Goal: Transaction & Acquisition: Book appointment/travel/reservation

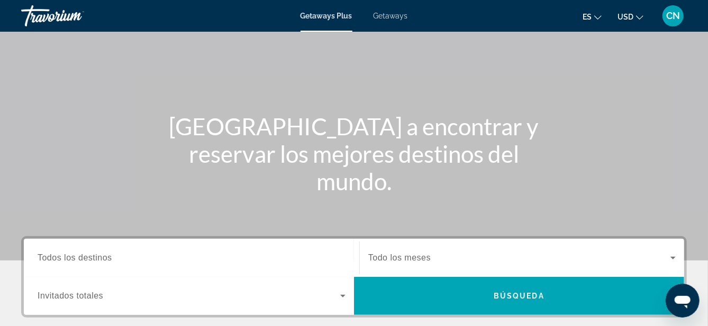
scroll to position [57, 0]
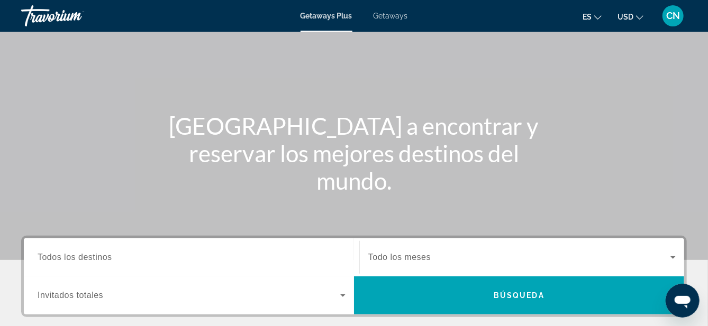
click at [343, 295] on icon "Search widget" at bounding box center [342, 296] width 5 height 3
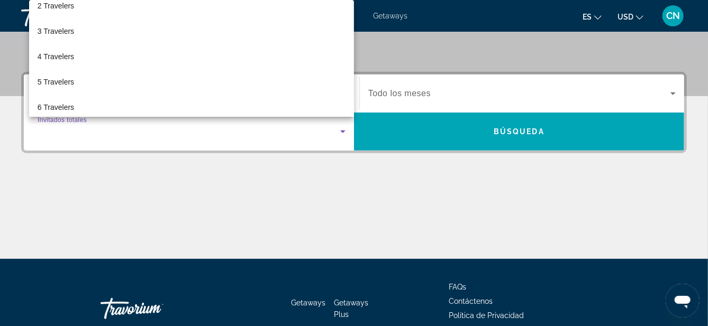
scroll to position [42, 0]
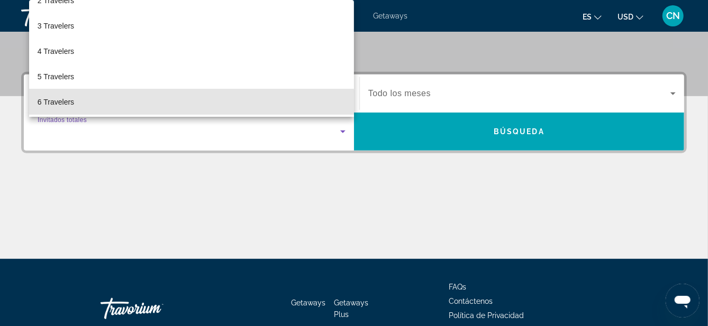
click at [50, 108] on span "6 Travelers" at bounding box center [56, 102] width 37 height 13
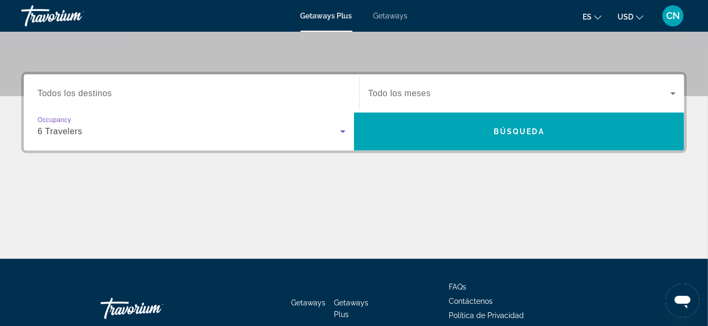
click at [665, 92] on span "Search widget" at bounding box center [519, 93] width 302 height 13
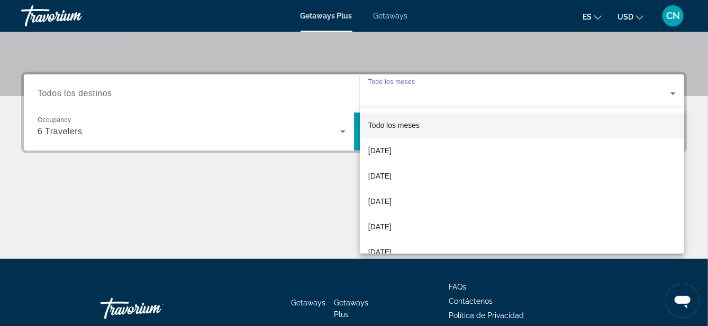
click at [386, 200] on span "[DATE]" at bounding box center [379, 201] width 23 height 13
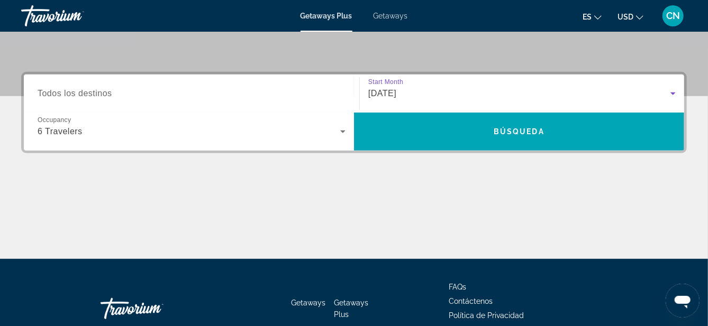
click at [80, 95] on span "Todos los destinos" at bounding box center [75, 93] width 75 height 9
click at [80, 95] on input "Destination Todos los destinos" at bounding box center [192, 94] width 308 height 13
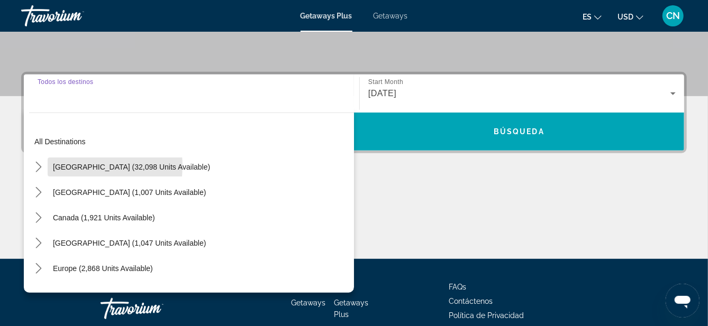
click at [75, 166] on span "[GEOGRAPHIC_DATA] (32,098 units available)" at bounding box center [131, 167] width 157 height 8
type input "**********"
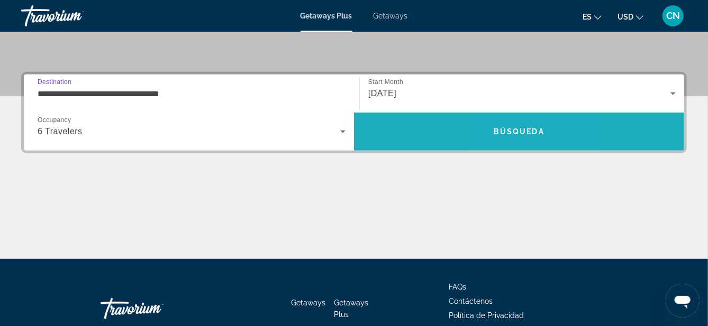
click at [510, 133] on span "Búsqueda" at bounding box center [519, 132] width 51 height 8
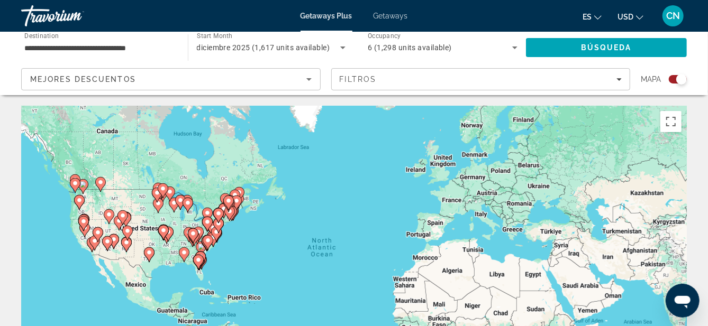
click at [149, 252] on image "Main content" at bounding box center [149, 253] width 6 height 6
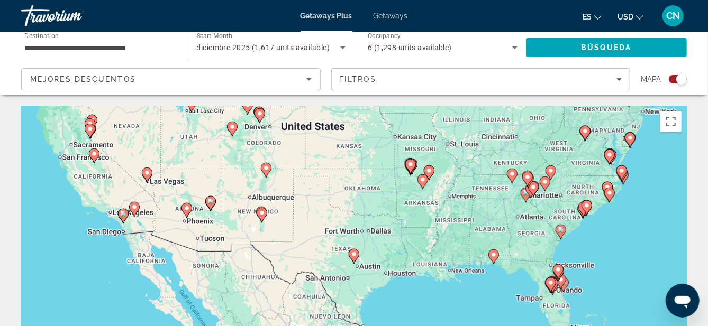
click at [354, 253] on image "Main content" at bounding box center [354, 254] width 6 height 6
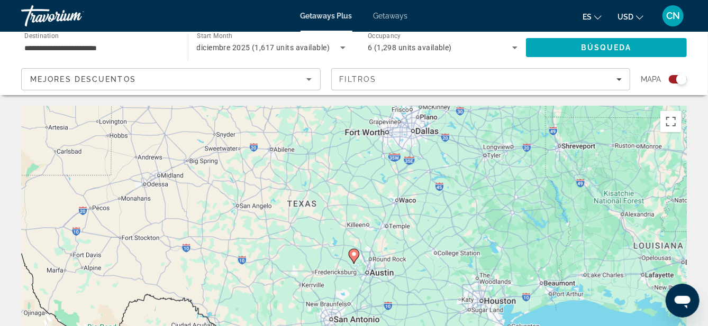
click at [352, 252] on image "Main content" at bounding box center [354, 254] width 6 height 6
type input "**********"
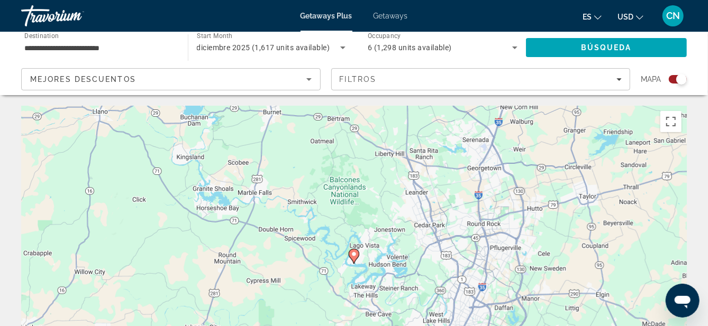
click at [354, 253] on image "Main content" at bounding box center [354, 254] width 6 height 6
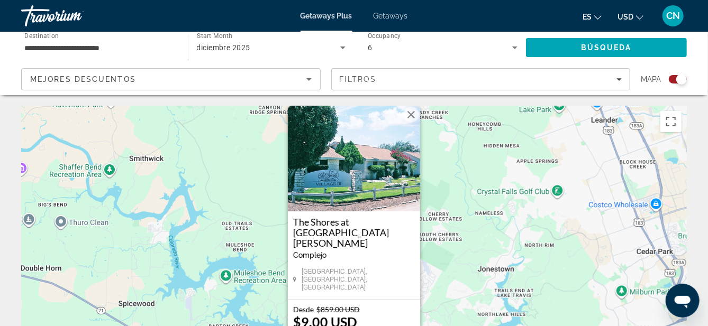
click at [412, 123] on button "Close" at bounding box center [411, 115] width 16 height 16
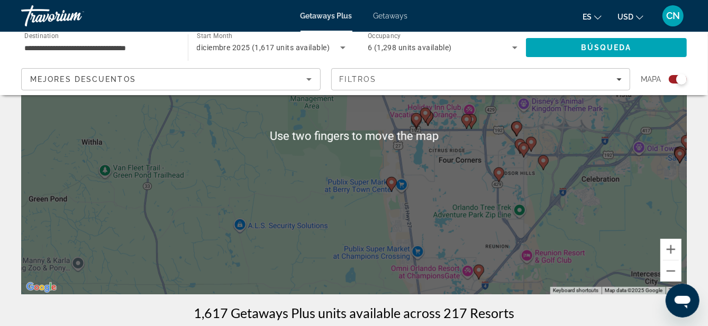
scroll to position [129, 0]
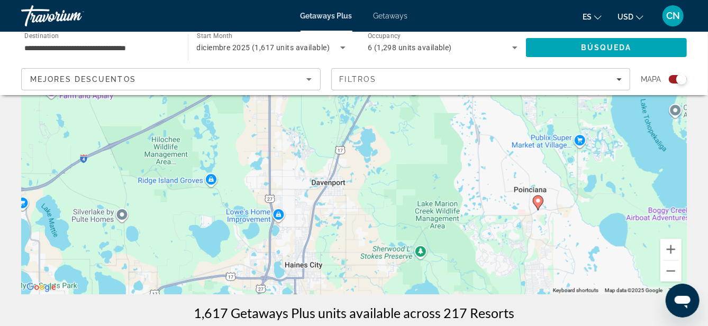
click at [538, 201] on div "To activate drag with keyboard, press Alt + Enter. Once in keyboard drag state,…" at bounding box center [354, 135] width 666 height 317
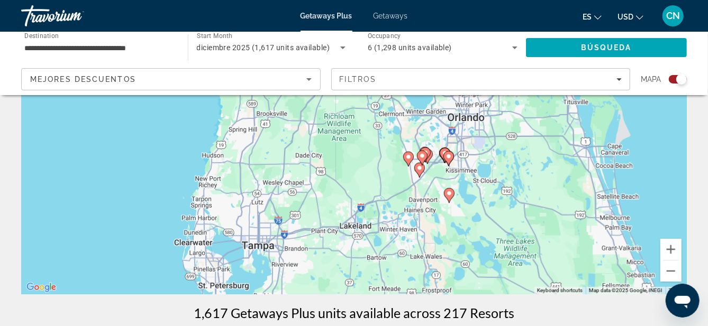
click at [448, 199] on icon "Main content" at bounding box center [449, 196] width 10 height 14
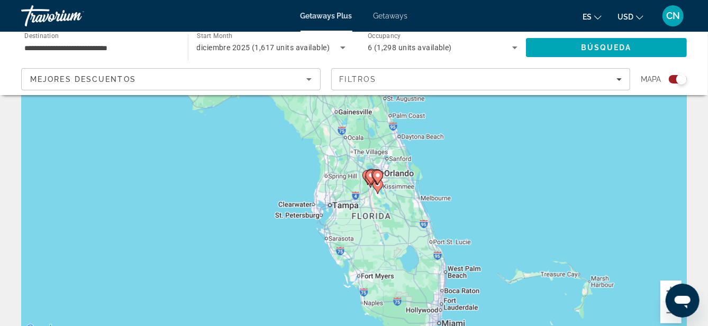
scroll to position [83, 0]
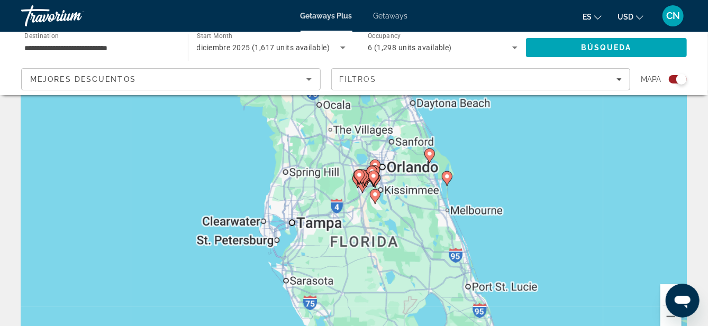
type input "**********"
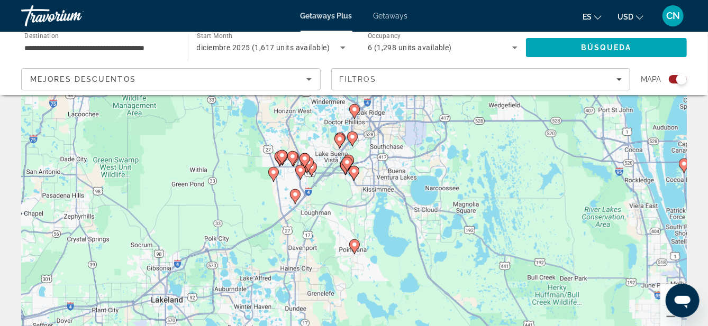
click at [351, 241] on div "To activate drag with keyboard, press Alt + Enter. Once in keyboard drag state,…" at bounding box center [354, 181] width 666 height 317
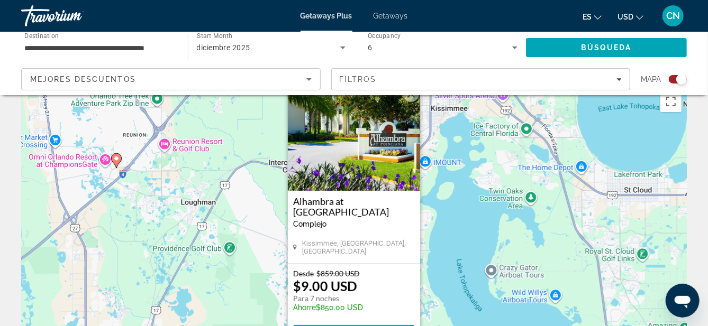
scroll to position [23, 0]
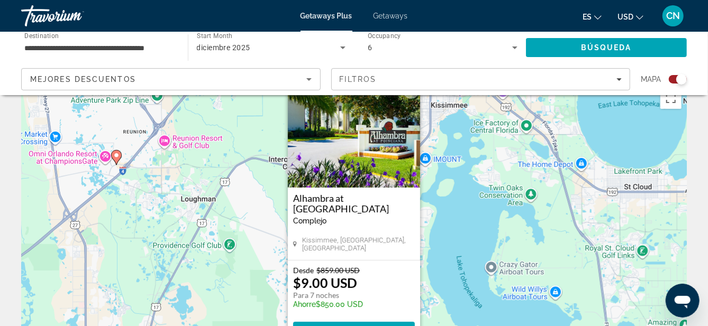
click at [347, 326] on span "View Resort" at bounding box center [354, 332] width 62 height 8
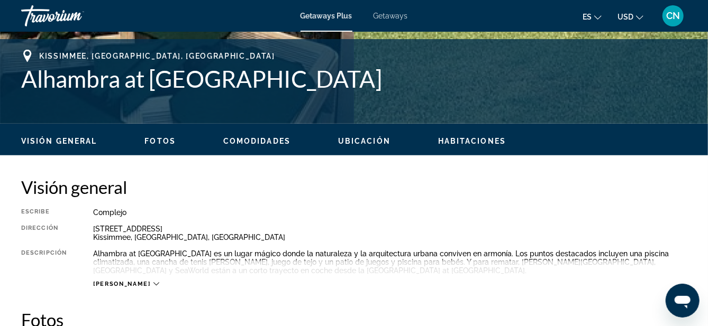
scroll to position [413, 0]
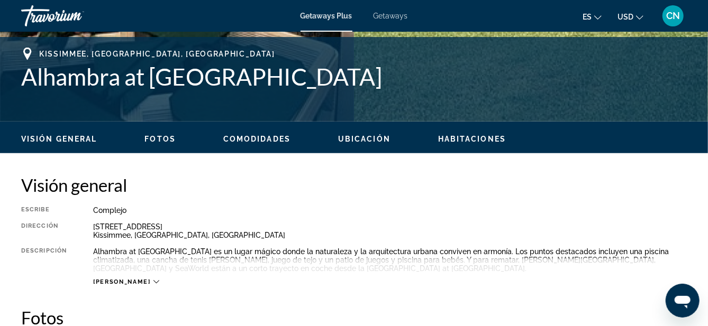
click at [153, 282] on icon "Main content" at bounding box center [156, 282] width 6 height 6
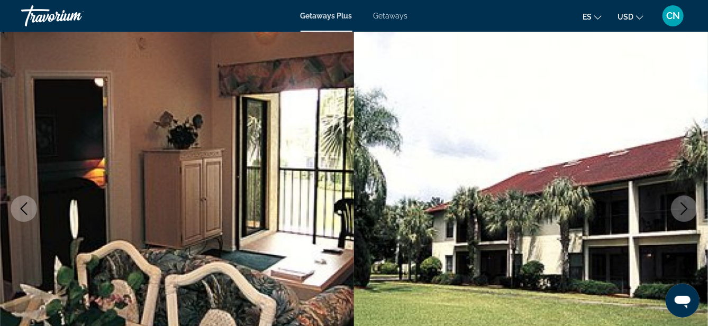
scroll to position [69, 0]
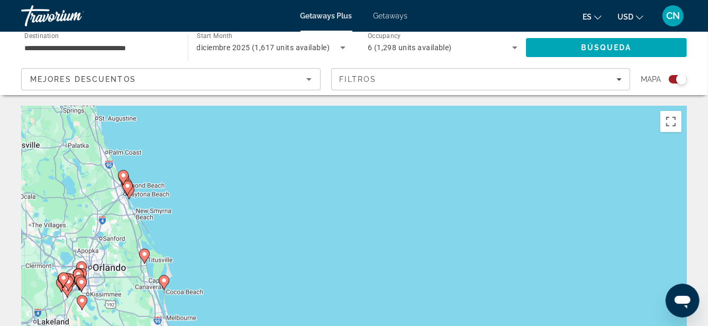
click at [54, 238] on div "To activate drag with keyboard, press Alt + Enter. Once in keyboard drag state,…" at bounding box center [354, 264] width 666 height 317
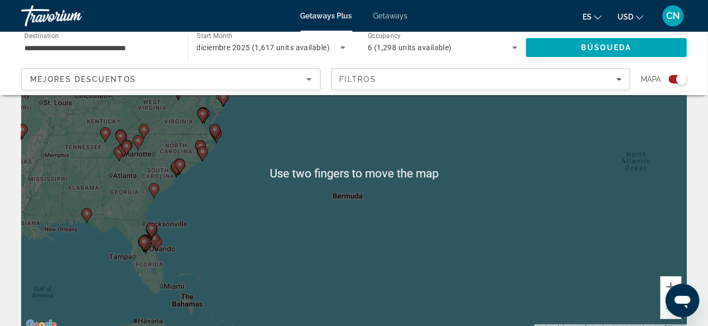
scroll to position [106, 0]
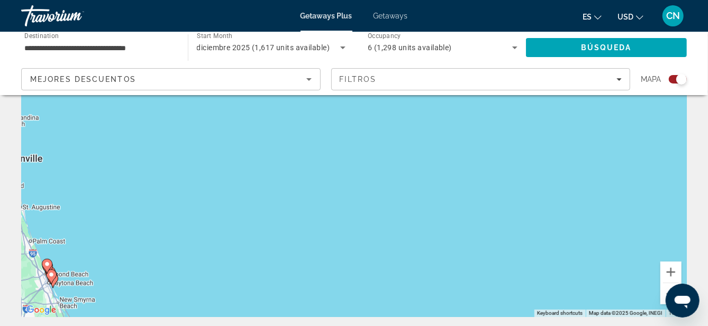
click at [50, 280] on icon "Main content" at bounding box center [52, 277] width 10 height 14
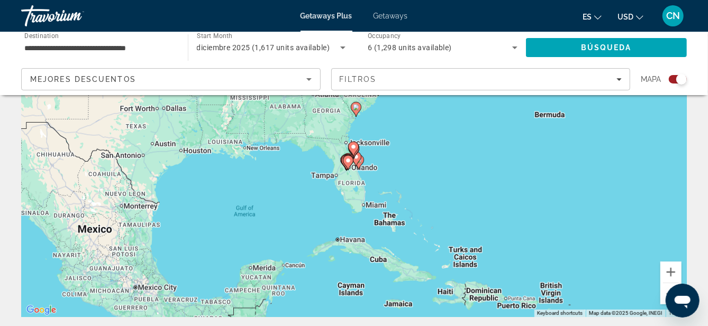
click at [350, 147] on icon "Main content" at bounding box center [354, 149] width 10 height 14
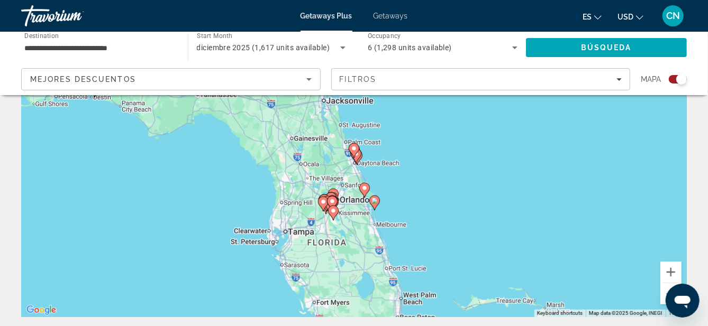
click at [351, 152] on icon "Main content" at bounding box center [354, 151] width 10 height 14
type input "**********"
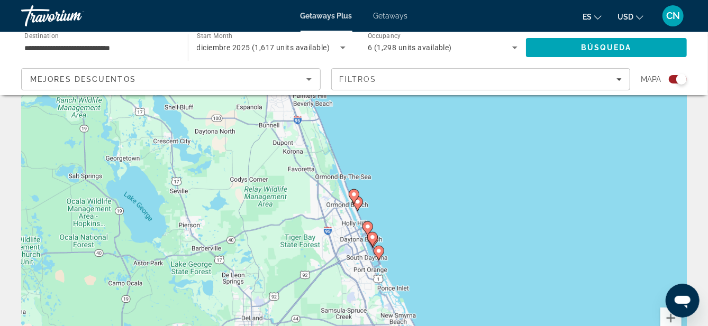
scroll to position [62, 0]
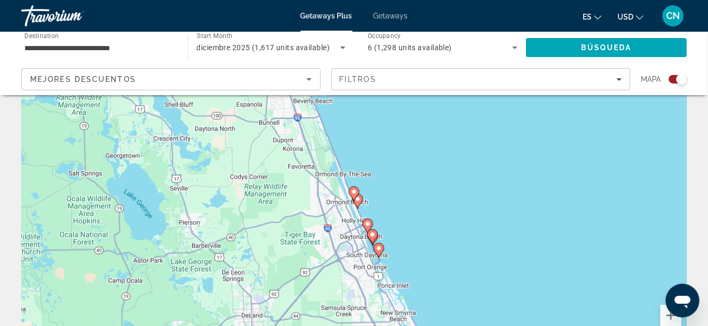
click at [379, 254] on icon "Main content" at bounding box center [379, 251] width 10 height 14
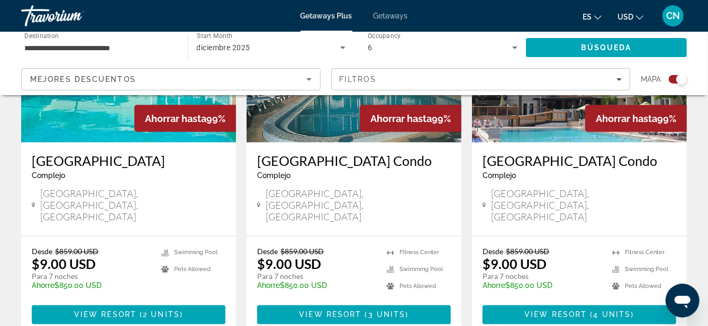
scroll to position [870, 0]
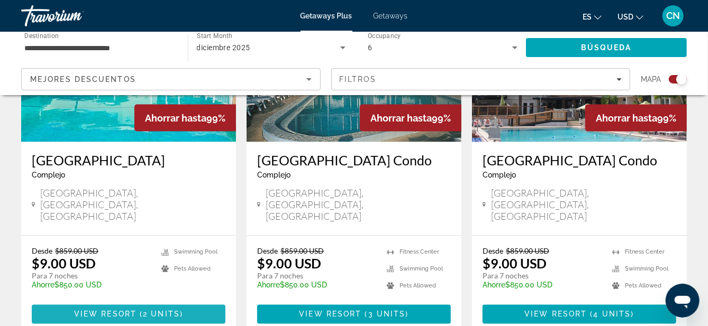
click at [112, 311] on span "View Resort" at bounding box center [105, 315] width 62 height 8
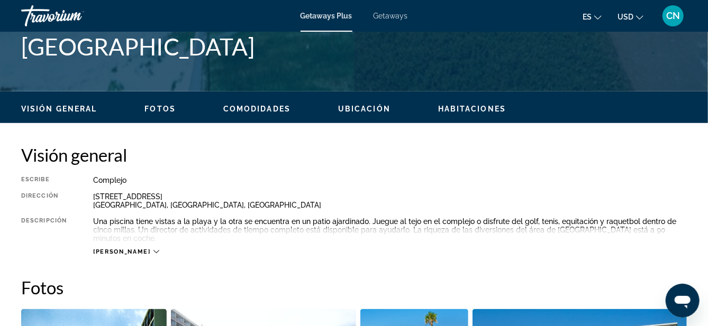
scroll to position [478, 0]
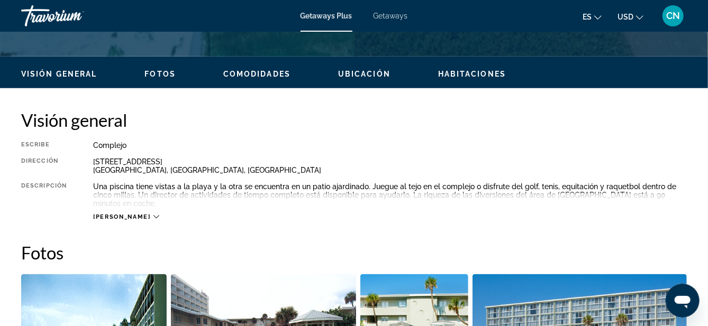
click at [124, 214] on div "[PERSON_NAME]" at bounding box center [126, 217] width 66 height 7
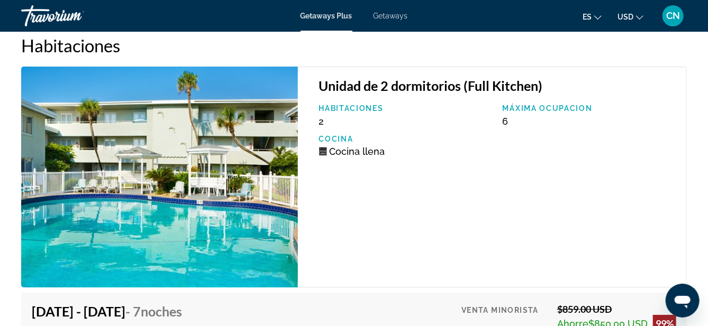
scroll to position [1894, 0]
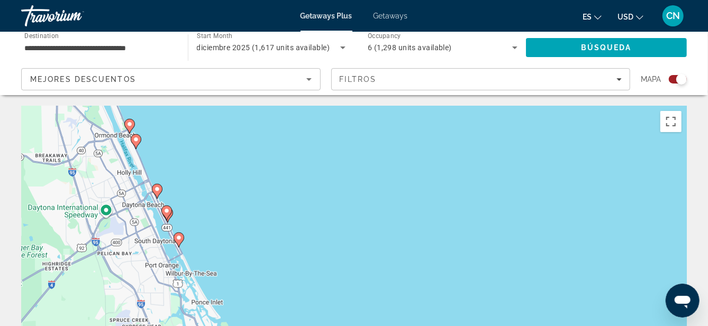
click at [179, 238] on div "To activate drag with keyboard, press Alt + Enter. Once in keyboard drag state,…" at bounding box center [354, 264] width 666 height 317
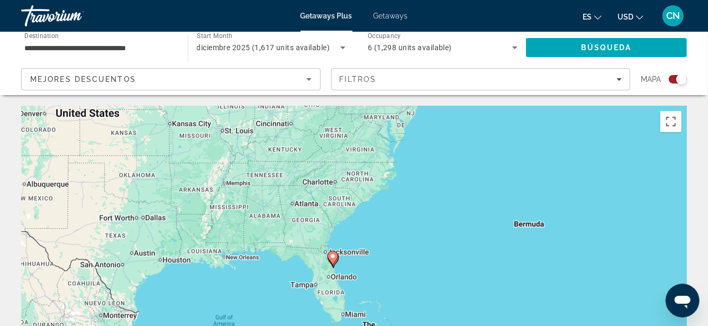
click at [330, 257] on icon "Main content" at bounding box center [333, 259] width 10 height 14
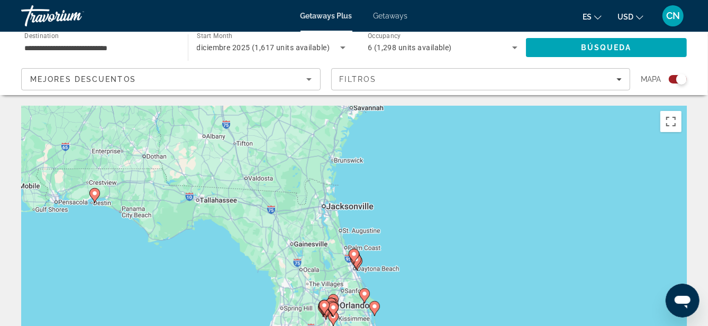
click at [355, 259] on icon "Main content" at bounding box center [354, 257] width 10 height 14
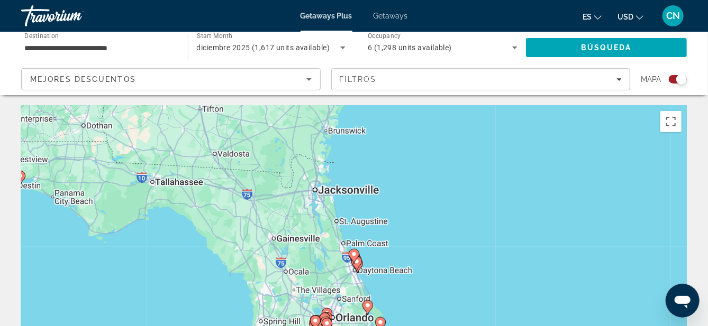
type input "**********"
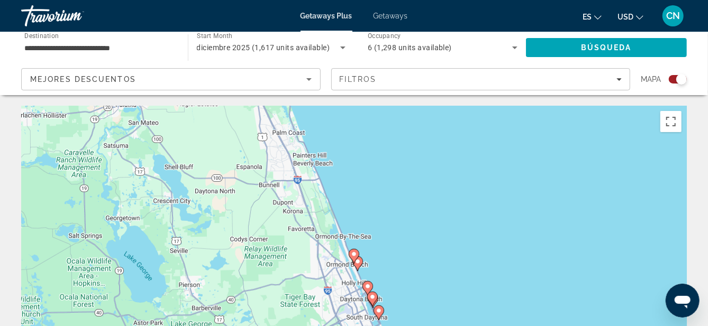
click at [351, 256] on image "Main content" at bounding box center [354, 254] width 6 height 6
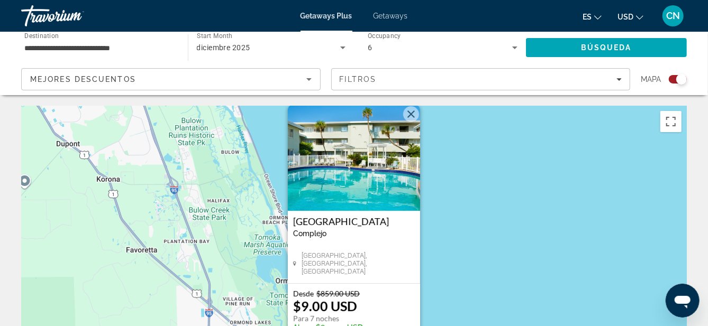
click at [407, 114] on button "Close" at bounding box center [411, 114] width 16 height 16
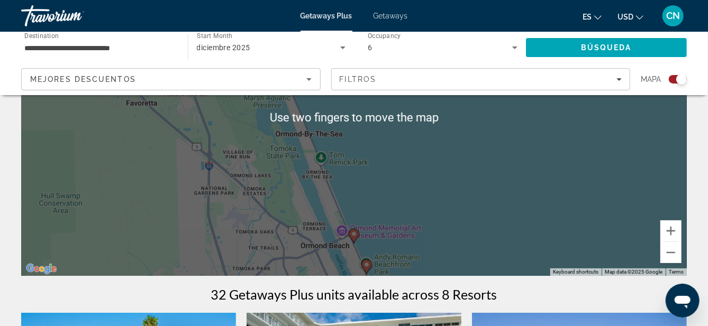
scroll to position [149, 0]
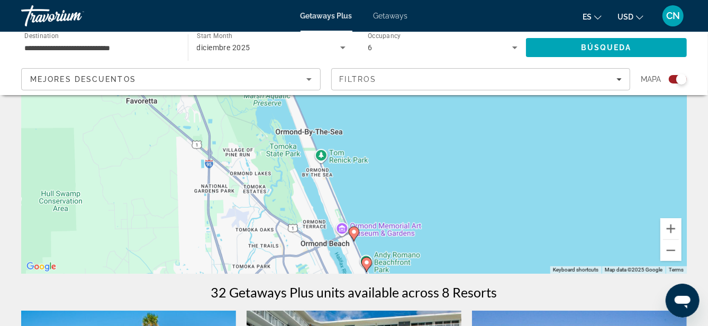
click at [367, 260] on div "To activate drag with keyboard, press Alt + Enter. Once in keyboard drag state,…" at bounding box center [354, 115] width 666 height 317
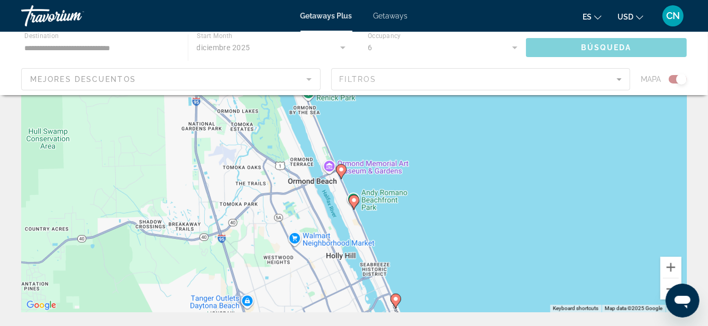
scroll to position [0, 0]
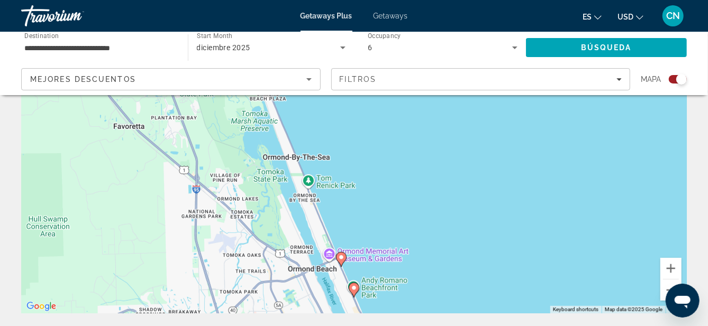
click at [357, 287] on image "Main content" at bounding box center [354, 288] width 6 height 6
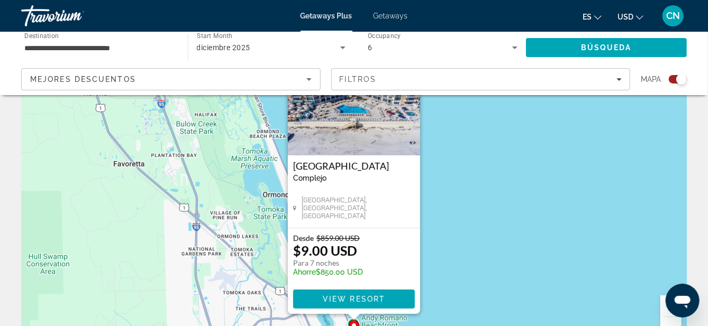
scroll to position [73, 0]
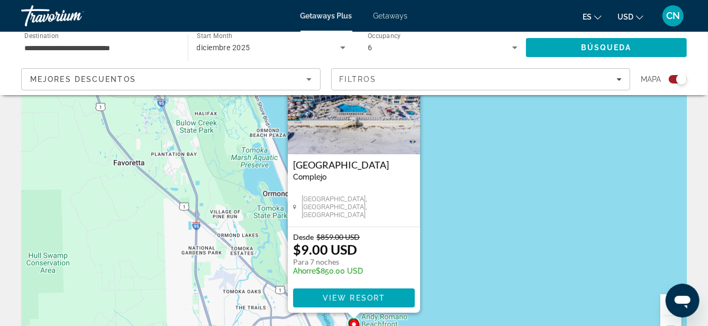
click at [358, 300] on span "View Resort" at bounding box center [354, 298] width 62 height 8
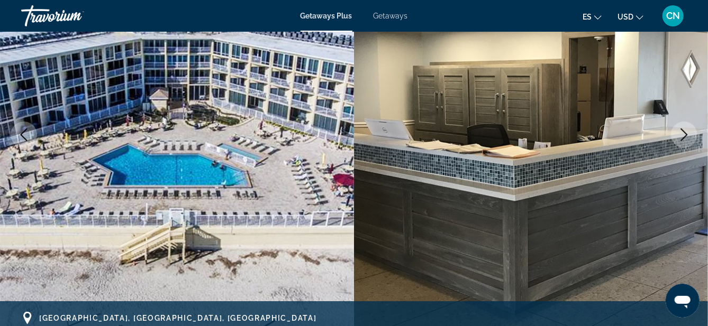
scroll to position [152, 0]
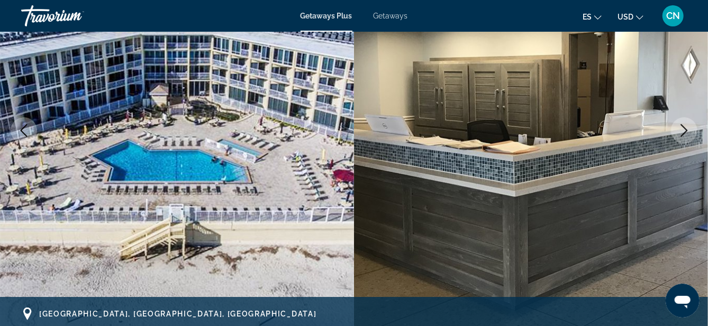
click at [688, 131] on icon "Next image" at bounding box center [684, 130] width 13 height 13
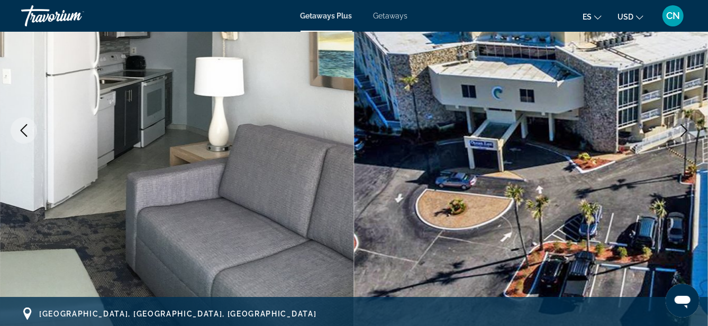
click at [674, 145] on img "Main content" at bounding box center [531, 130] width 354 height 503
click at [682, 123] on button "Next image" at bounding box center [684, 130] width 26 height 26
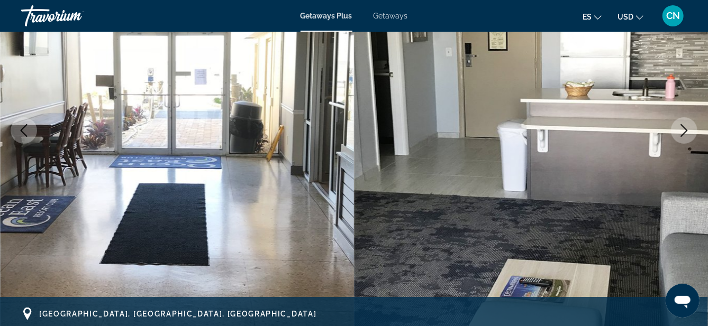
click at [684, 138] on button "Next image" at bounding box center [684, 130] width 26 height 26
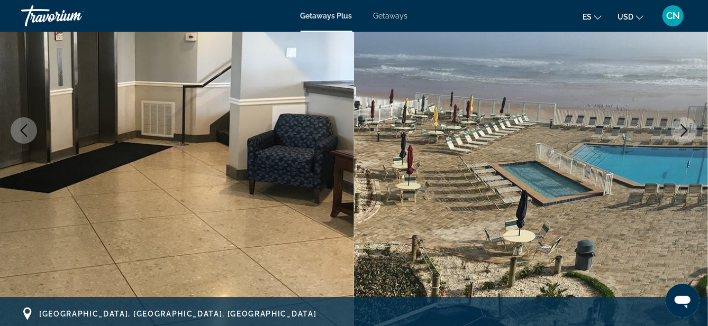
click at [689, 131] on icon "Next image" at bounding box center [684, 130] width 13 height 13
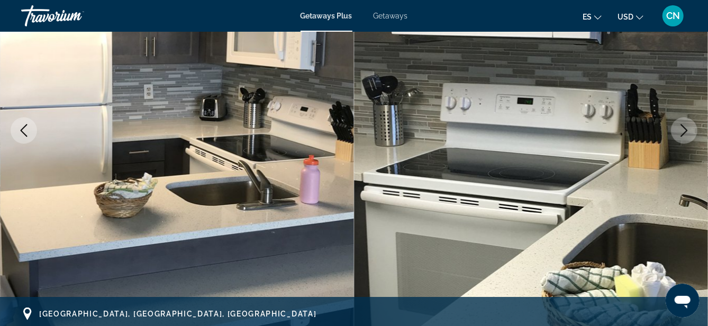
click at [677, 137] on button "Next image" at bounding box center [684, 130] width 26 height 26
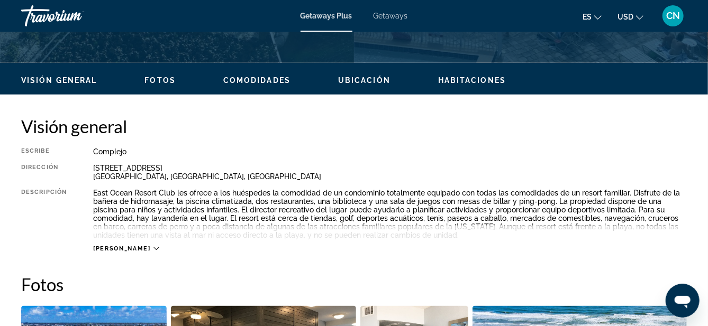
scroll to position [483, 0]
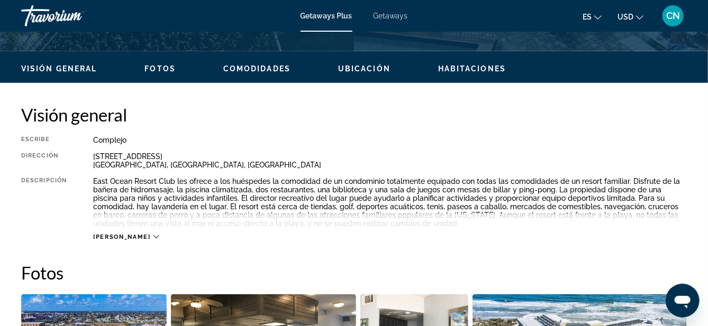
click at [153, 238] on icon "Main content" at bounding box center [156, 237] width 6 height 3
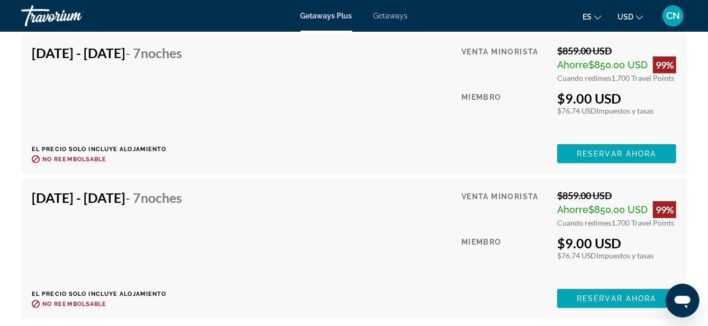
scroll to position [2438, 0]
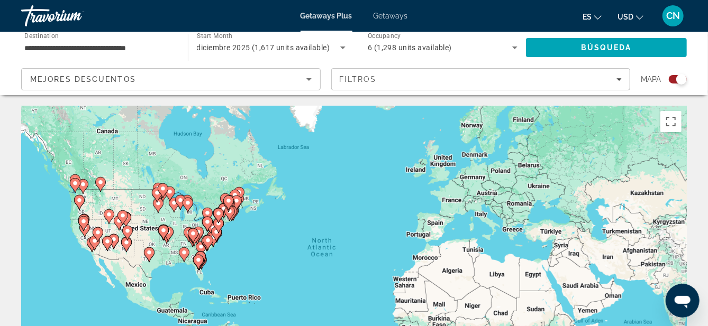
click at [341, 49] on icon "Search widget" at bounding box center [343, 47] width 13 height 13
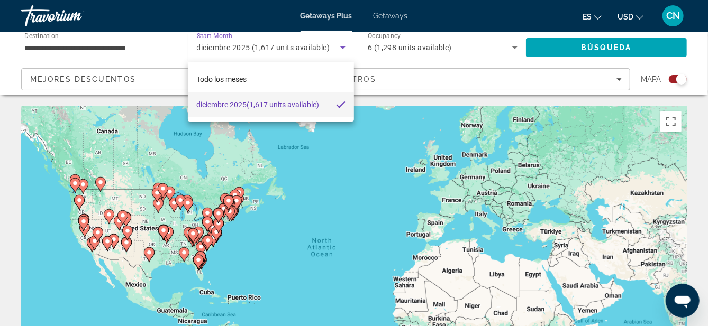
click at [215, 42] on div at bounding box center [354, 163] width 708 height 326
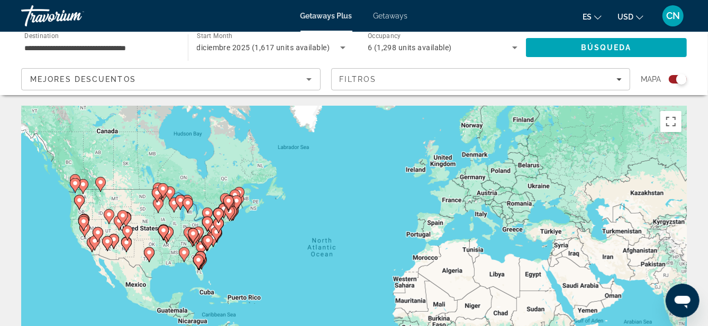
click at [223, 48] on span "diciembre 2025 (1,617 units available)" at bounding box center [263, 47] width 133 height 8
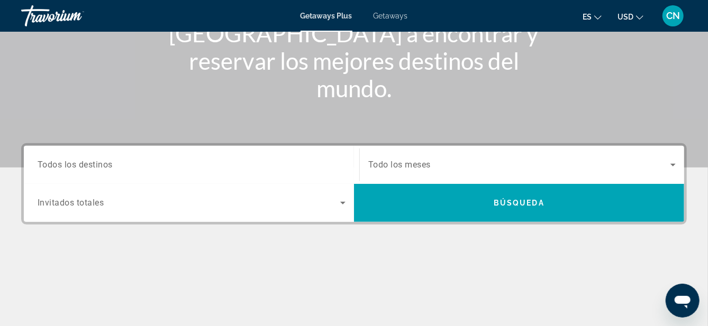
scroll to position [152, 0]
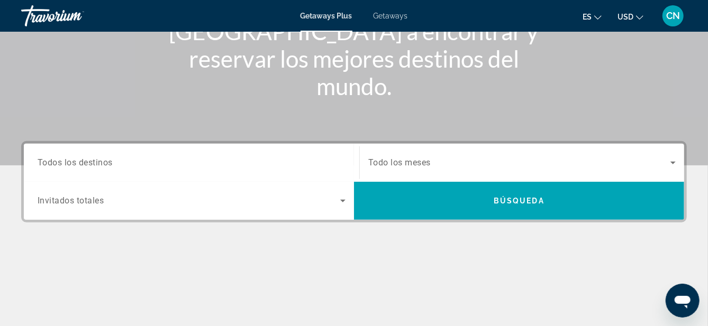
click at [81, 167] on span "Todos los destinos" at bounding box center [75, 163] width 75 height 10
click at [81, 167] on input "Destination Todos los destinos" at bounding box center [192, 163] width 308 height 13
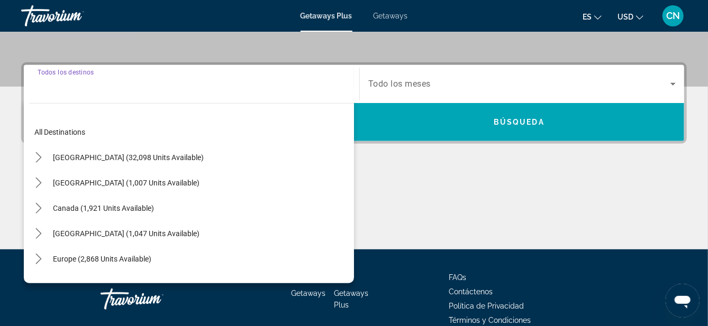
scroll to position [258, 0]
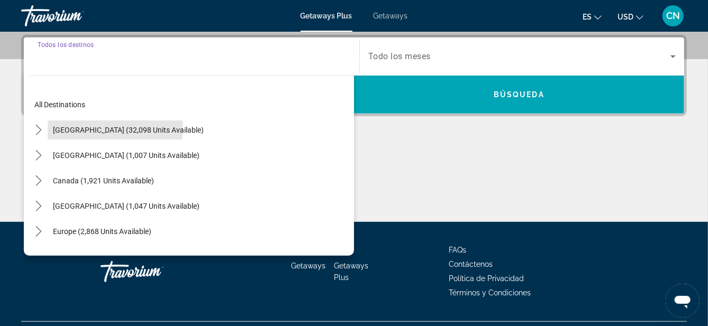
click at [89, 126] on span "[GEOGRAPHIC_DATA] (32,098 units available)" at bounding box center [128, 130] width 151 height 8
type input "**********"
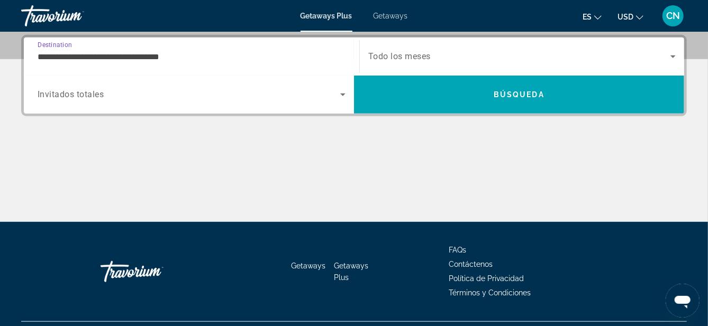
click at [343, 99] on icon "Search widget" at bounding box center [343, 94] width 13 height 13
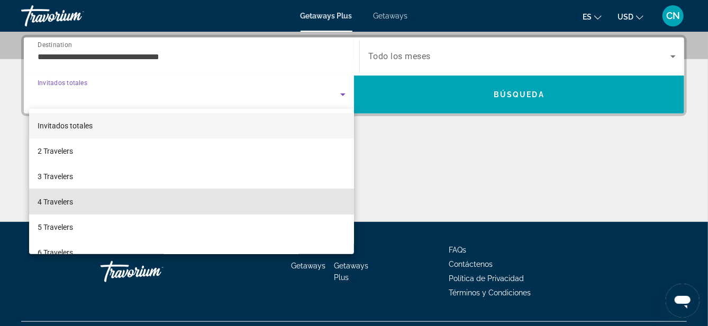
click at [43, 204] on span "4 Travelers" at bounding box center [55, 202] width 35 height 13
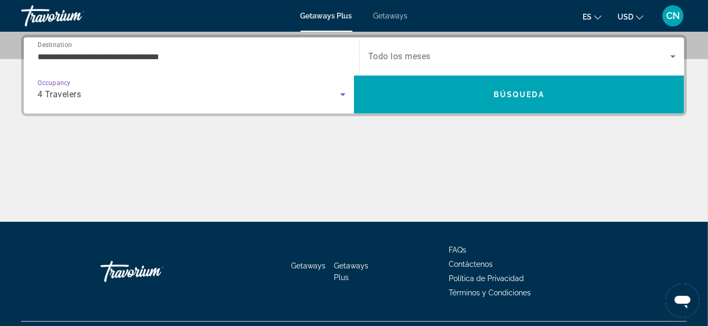
click at [404, 59] on span "Todo los meses" at bounding box center [399, 57] width 62 height 10
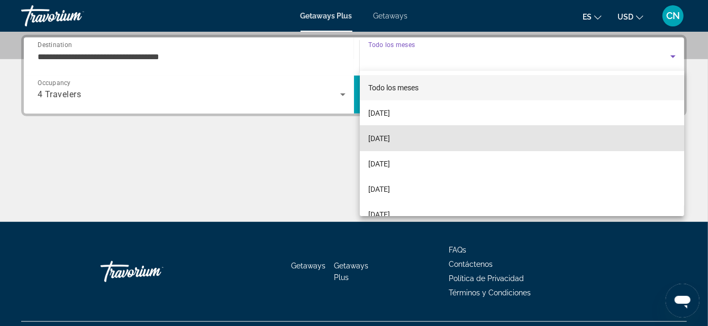
click at [385, 136] on span "[DATE]" at bounding box center [379, 138] width 22 height 13
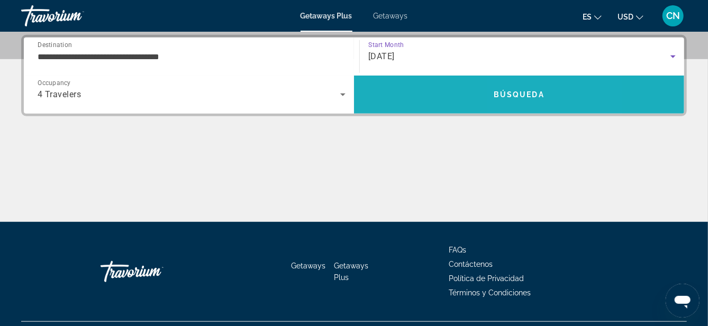
click at [522, 97] on span "Búsqueda" at bounding box center [519, 94] width 51 height 8
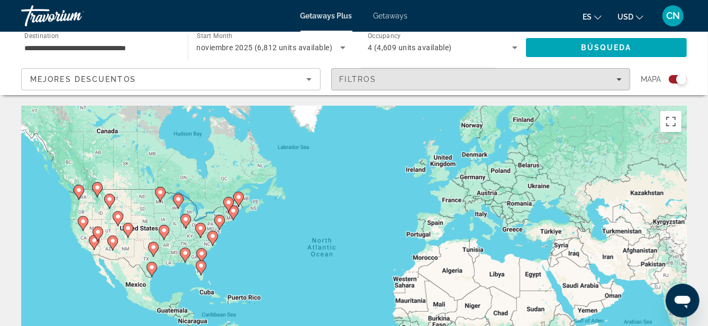
click at [360, 88] on span "Filters" at bounding box center [481, 79] width 298 height 25
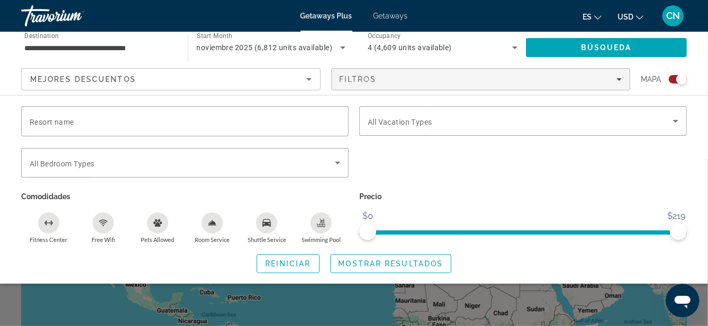
click at [58, 122] on span "Resort name" at bounding box center [52, 122] width 44 height 8
click at [58, 122] on input "Resort name" at bounding box center [185, 121] width 311 height 13
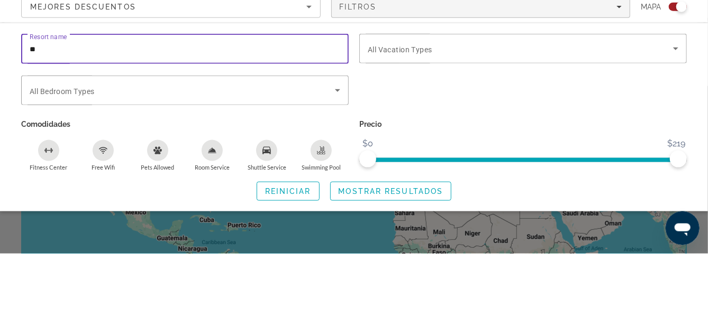
type input "*******"
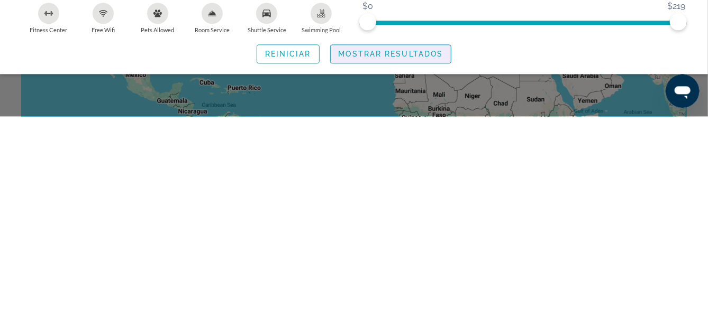
click at [378, 270] on span "Search widget" at bounding box center [391, 263] width 121 height 25
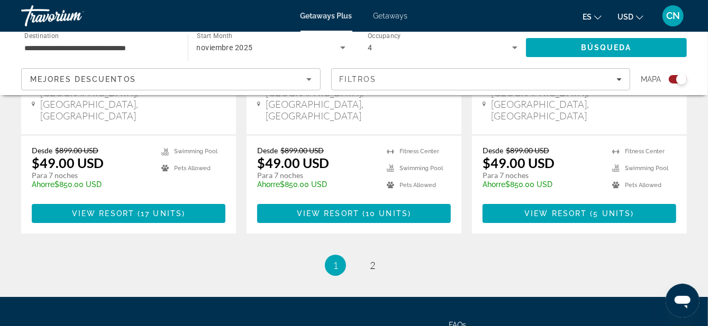
scroll to position [1770, 0]
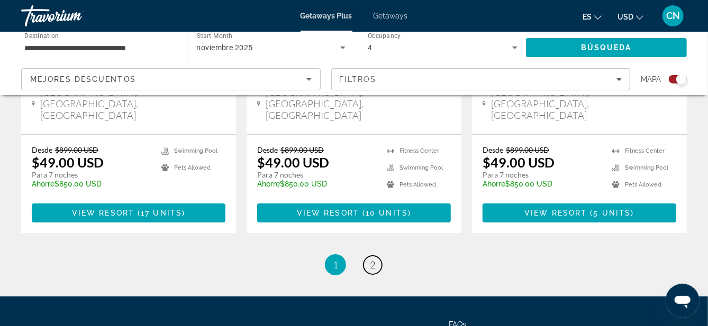
click at [373, 259] on span "2" at bounding box center [372, 265] width 5 height 12
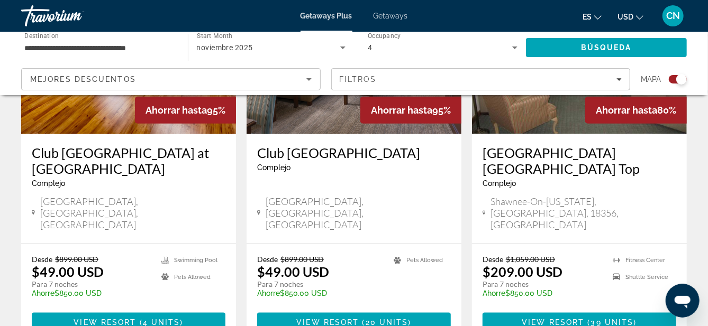
scroll to position [501, 0]
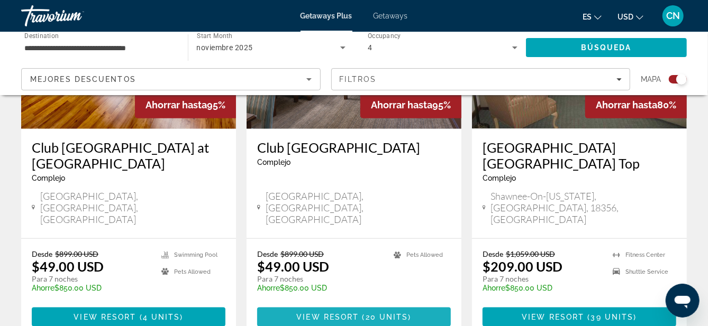
click at [357, 313] on span "View Resort" at bounding box center [327, 317] width 62 height 8
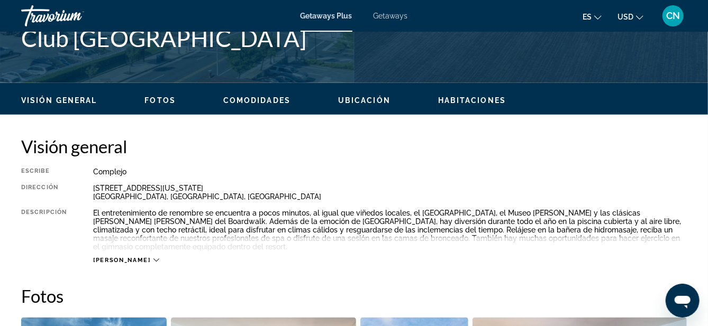
scroll to position [473, 0]
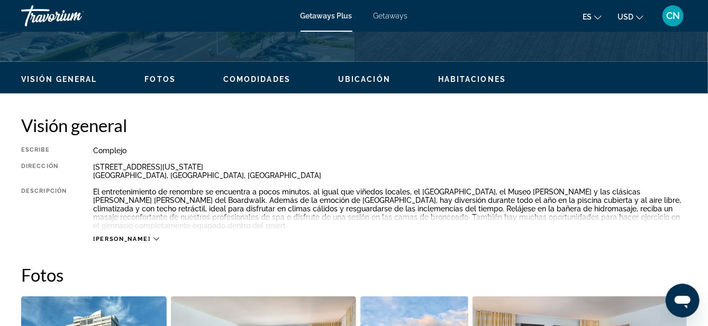
click at [153, 240] on icon "Main content" at bounding box center [156, 239] width 6 height 3
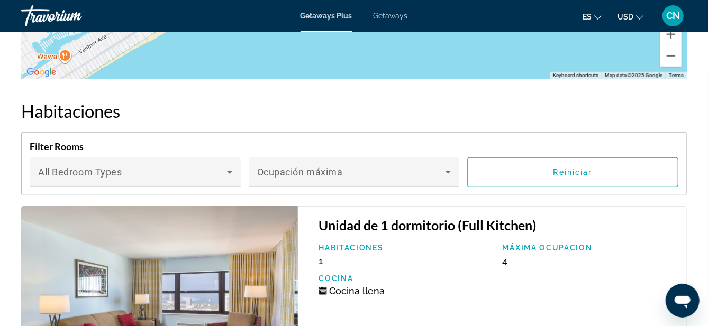
scroll to position [2351, 0]
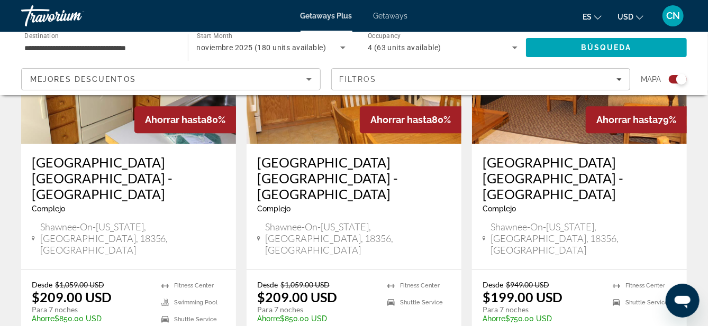
scroll to position [1299, 0]
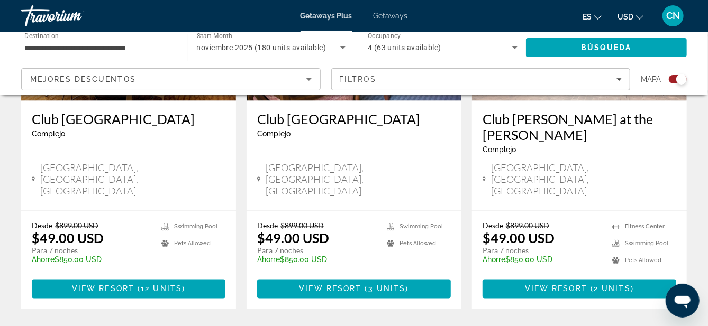
scroll to position [914, 0]
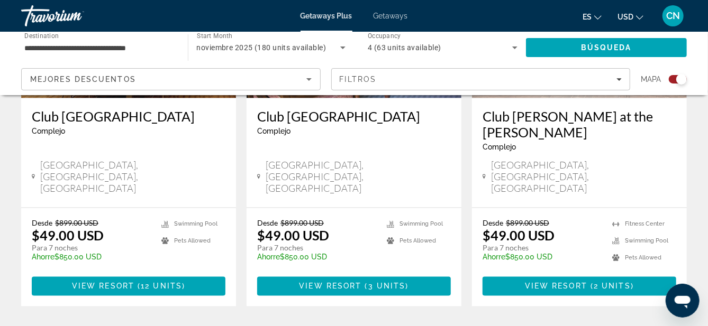
click at [343, 283] on span "View Resort" at bounding box center [330, 287] width 62 height 8
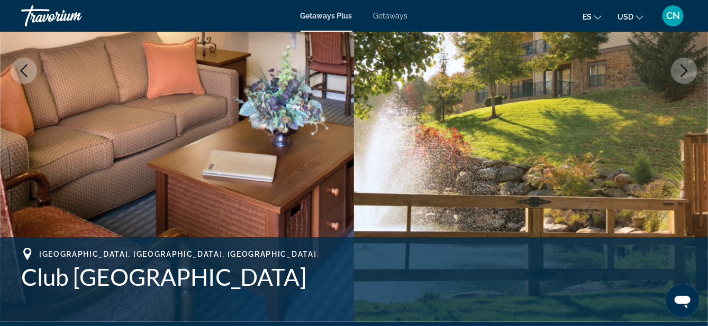
scroll to position [217, 0]
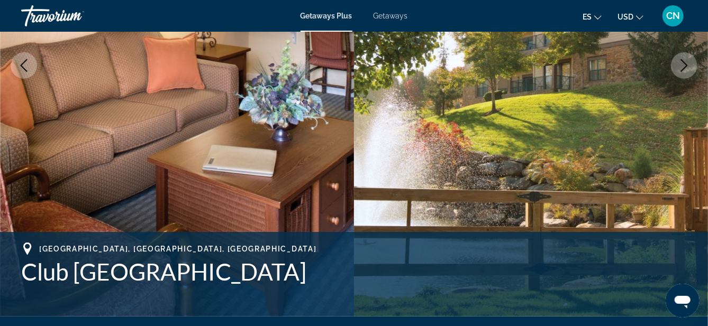
click at [679, 76] on button "Next image" at bounding box center [684, 65] width 26 height 26
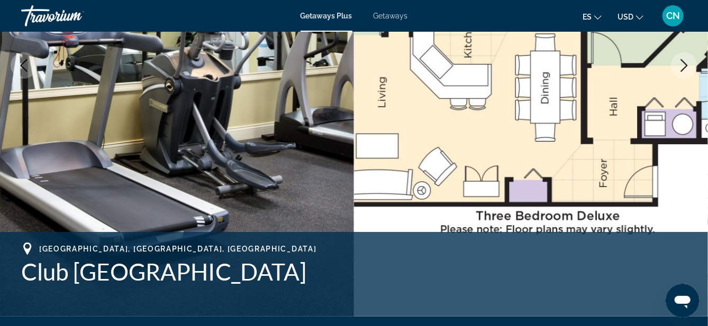
click at [679, 64] on icon "Next image" at bounding box center [684, 65] width 13 height 13
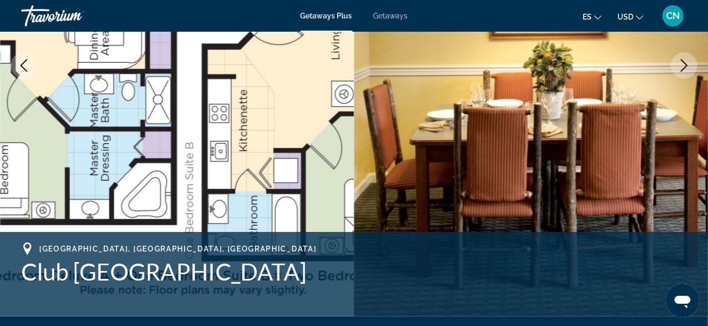
click at [685, 68] on icon "Next image" at bounding box center [684, 65] width 7 height 13
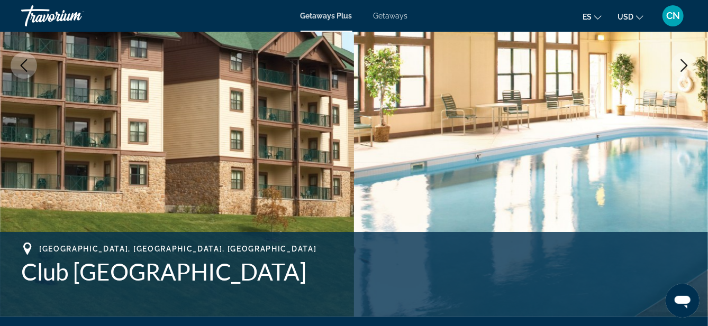
click at [682, 70] on icon "Next image" at bounding box center [684, 65] width 7 height 13
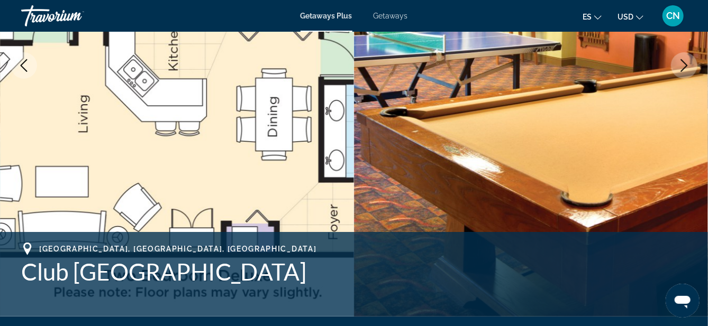
click at [686, 69] on icon "Next image" at bounding box center [684, 65] width 13 height 13
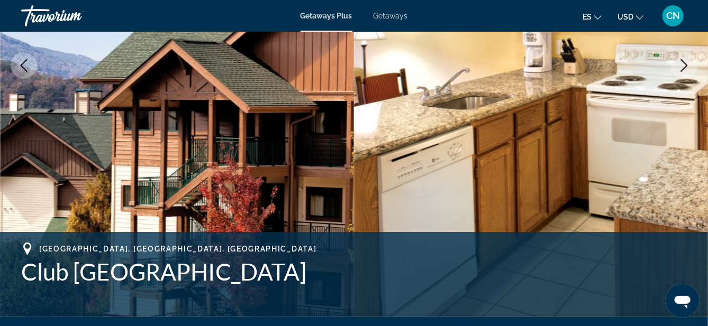
click at [681, 70] on icon "Next image" at bounding box center [684, 65] width 13 height 13
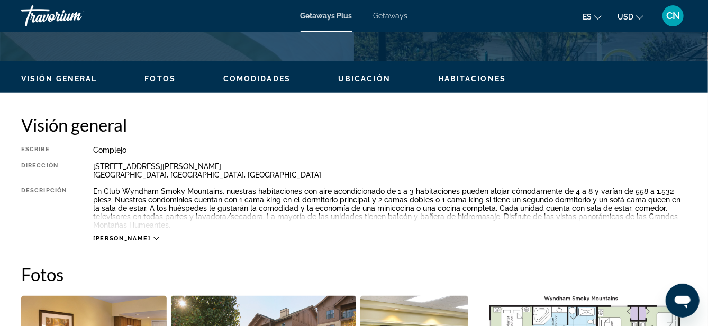
scroll to position [474, 0]
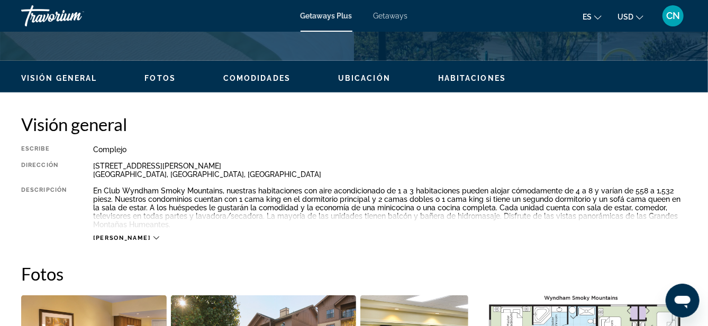
click at [153, 238] on icon "Main content" at bounding box center [156, 238] width 6 height 3
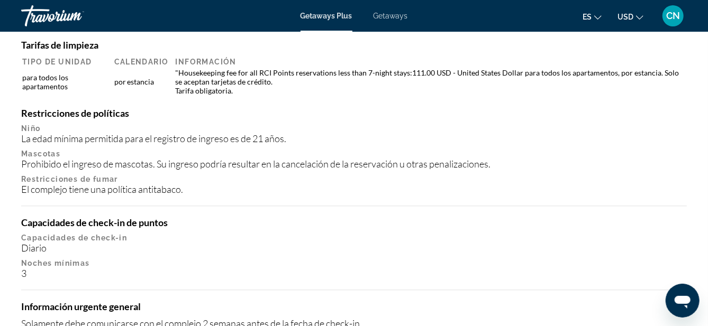
scroll to position [1206, 0]
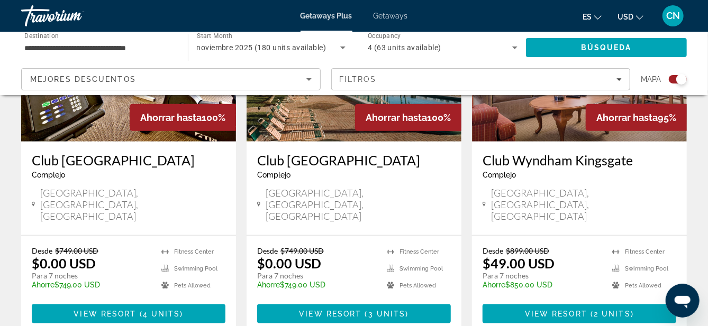
scroll to position [497, 0]
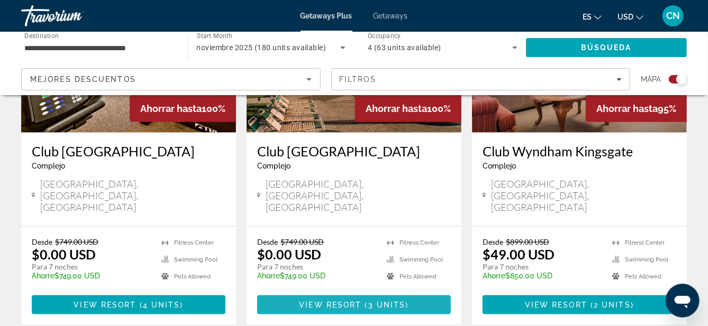
click at [340, 301] on span "View Resort" at bounding box center [330, 305] width 62 height 8
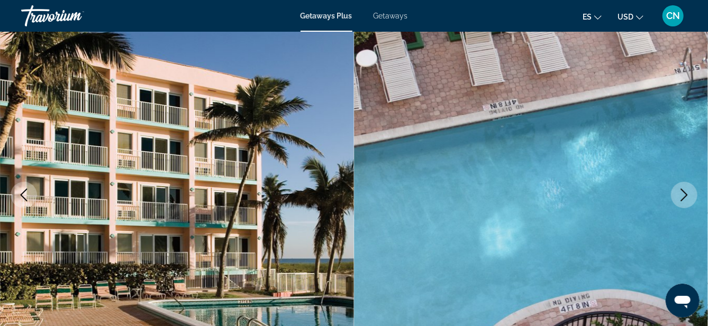
scroll to position [86, 0]
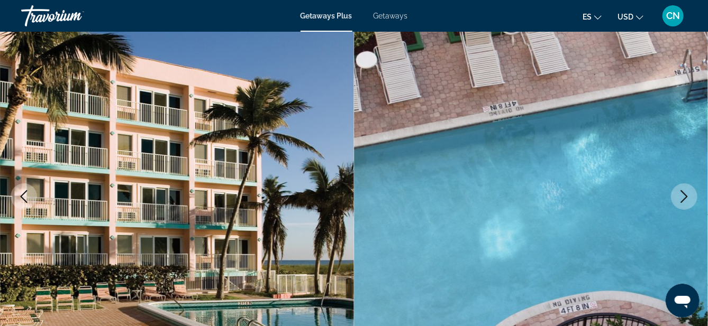
click at [686, 193] on icon "Next image" at bounding box center [684, 196] width 13 height 13
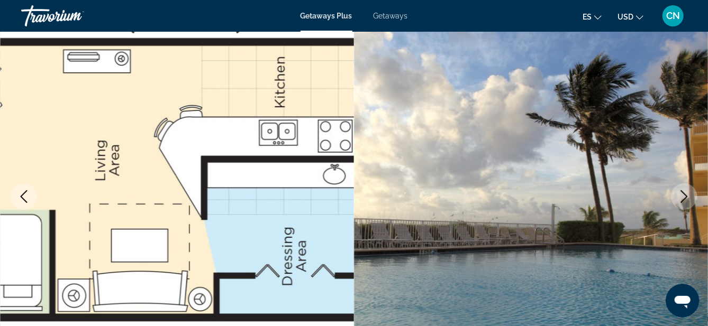
click at [680, 198] on icon "Next image" at bounding box center [684, 196] width 13 height 13
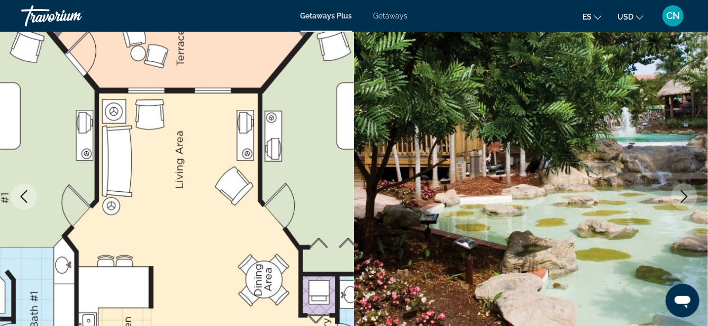
click at [673, 197] on button "Next image" at bounding box center [684, 197] width 26 height 26
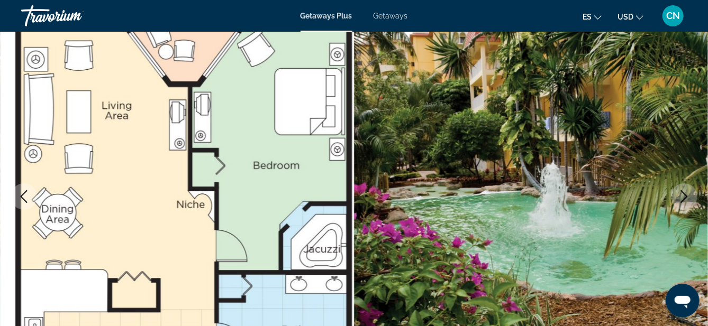
click at [681, 200] on icon "Next image" at bounding box center [684, 196] width 13 height 13
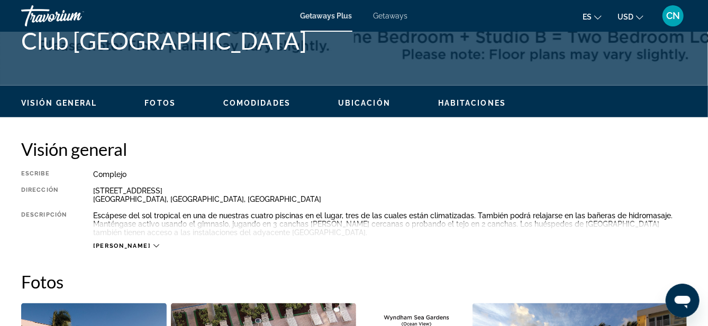
scroll to position [452, 0]
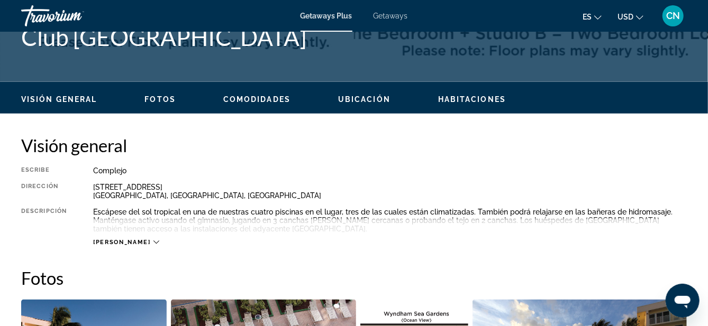
click at [123, 242] on div "[PERSON_NAME]" at bounding box center [126, 242] width 66 height 7
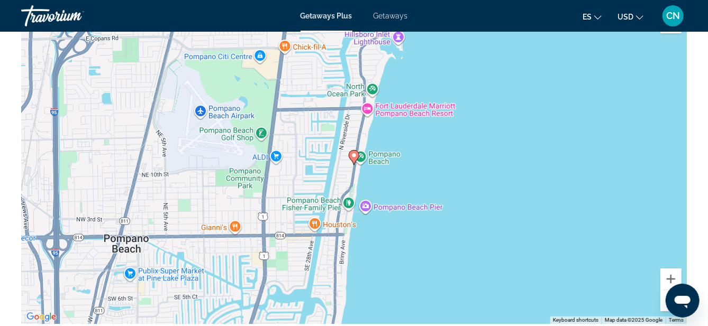
scroll to position [1968, 0]
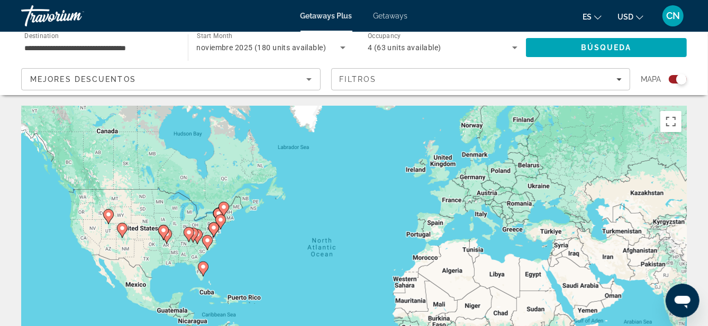
click at [620, 80] on icon "Filters" at bounding box center [618, 79] width 5 height 5
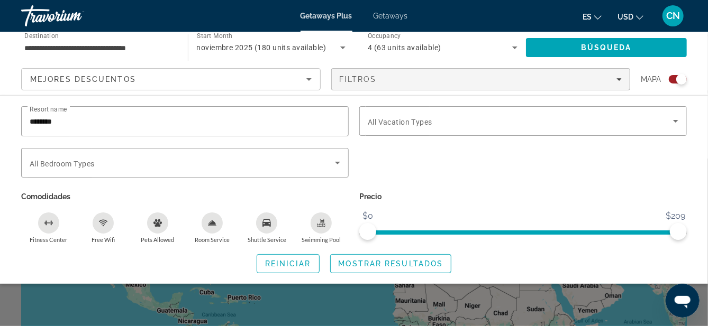
click at [66, 126] on input "*******" at bounding box center [185, 121] width 311 height 13
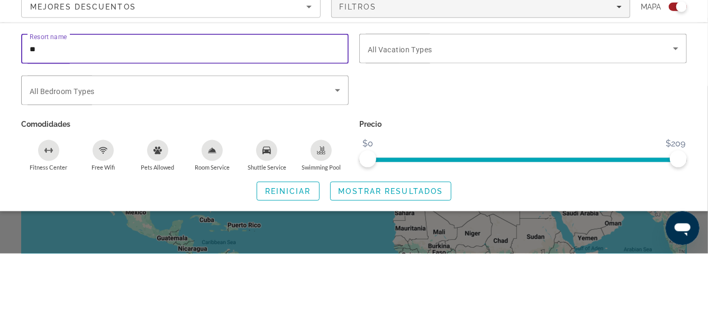
type input "*"
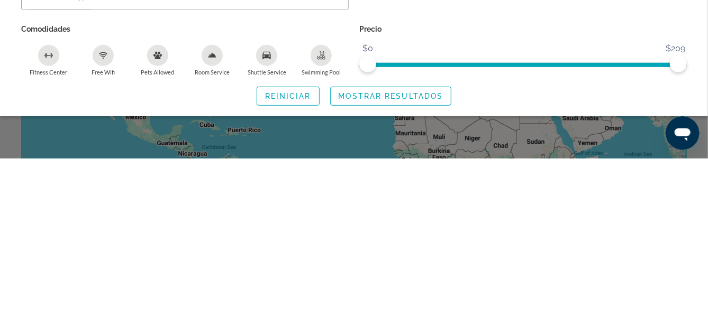
type input "******"
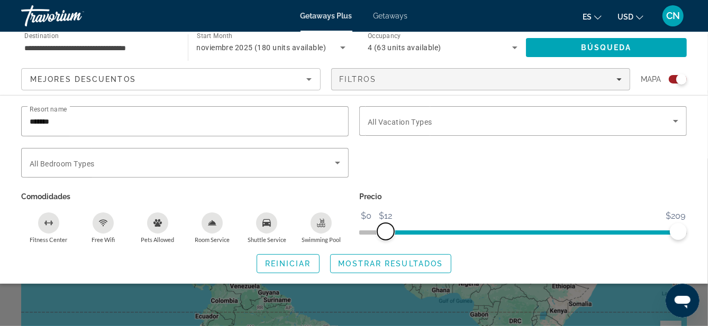
scroll to position [52, 0]
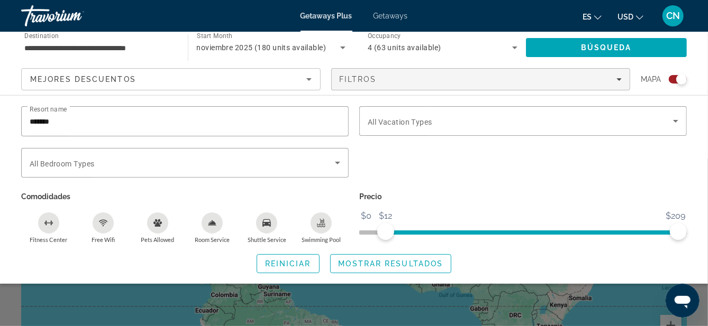
click at [375, 261] on span "Mostrar resultados" at bounding box center [391, 264] width 105 height 8
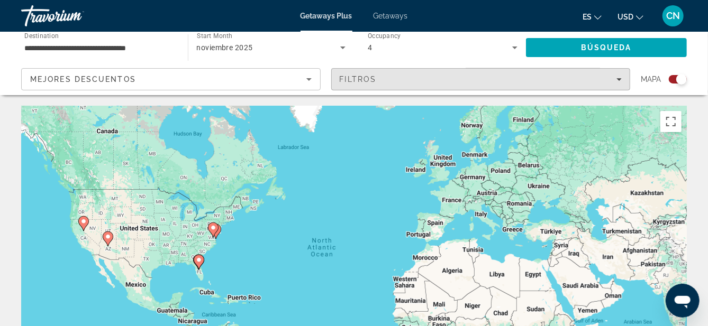
click at [613, 84] on span "Filters" at bounding box center [481, 79] width 298 height 25
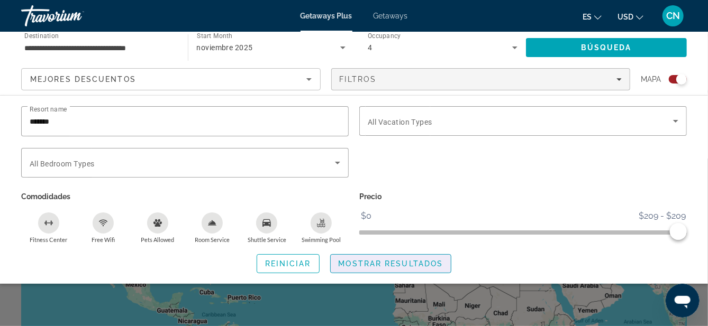
click at [387, 269] on span "Search widget" at bounding box center [391, 263] width 121 height 25
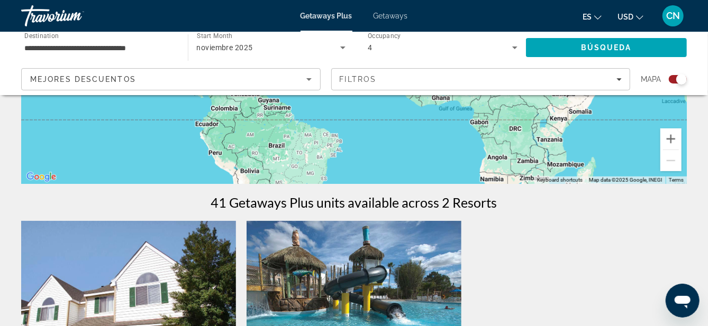
scroll to position [240, 0]
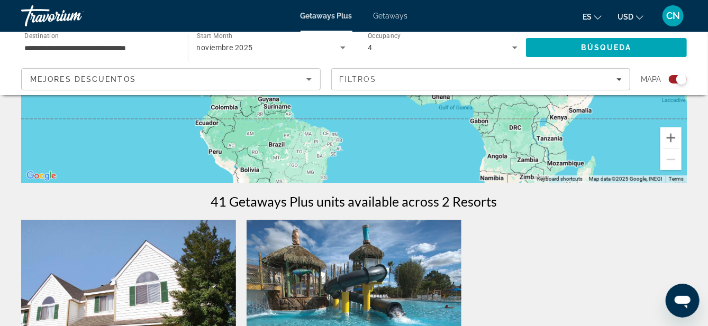
click at [623, 84] on span "Filters" at bounding box center [481, 79] width 298 height 25
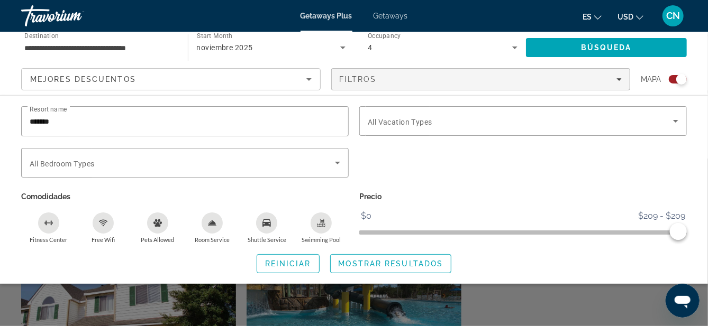
click at [621, 83] on div "Filtros" at bounding box center [481, 79] width 283 height 8
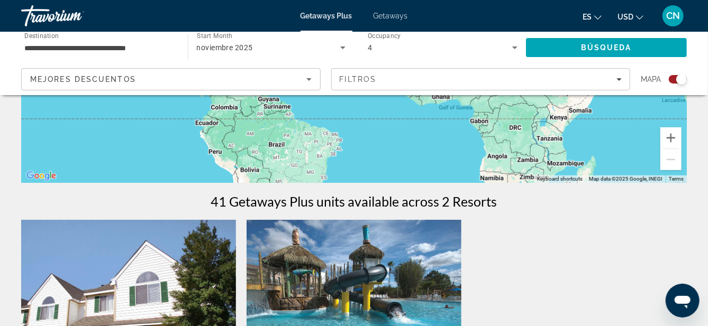
click at [620, 87] on span "Filters" at bounding box center [481, 79] width 298 height 25
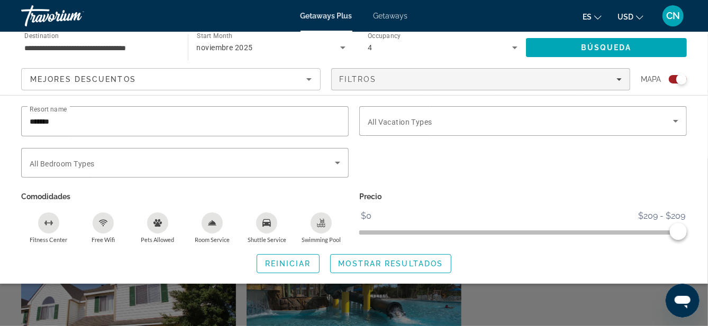
click at [65, 124] on input "******" at bounding box center [185, 121] width 311 height 13
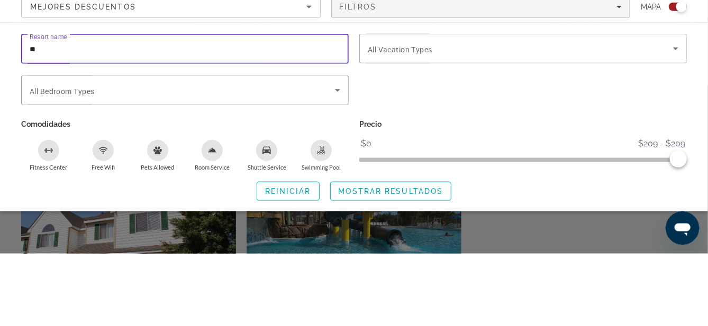
type input "*"
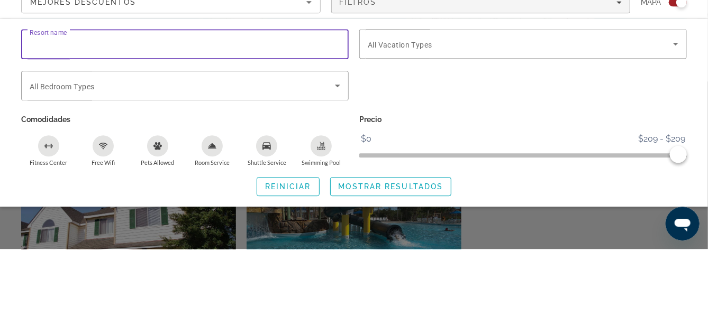
click at [44, 125] on input "Resort name" at bounding box center [185, 121] width 311 height 13
type input "*******"
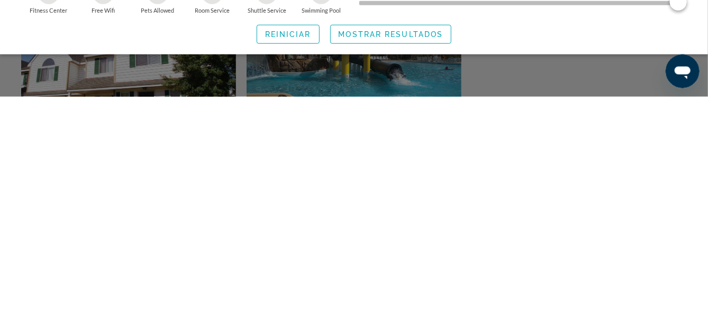
scroll to position [249, 0]
click at [377, 276] on span "Search widget" at bounding box center [391, 263] width 121 height 25
